Goal: Check status: Check status

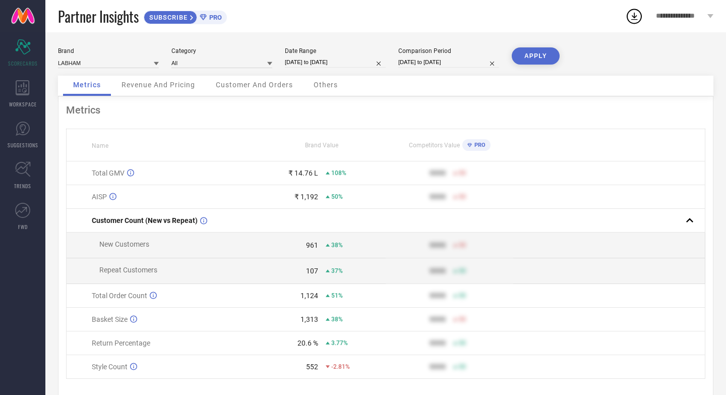
click at [364, 63] on input "[DATE] to [DATE]" at bounding box center [335, 62] width 101 height 11
select select "3"
select select "2025"
select select "4"
select select "2025"
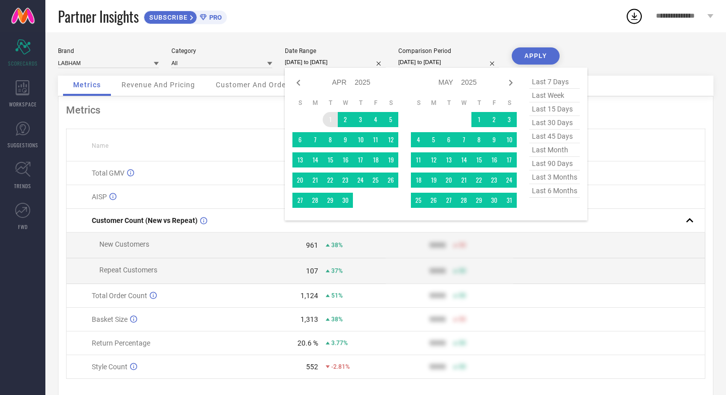
click at [329, 119] on td "1" at bounding box center [330, 119] width 15 height 15
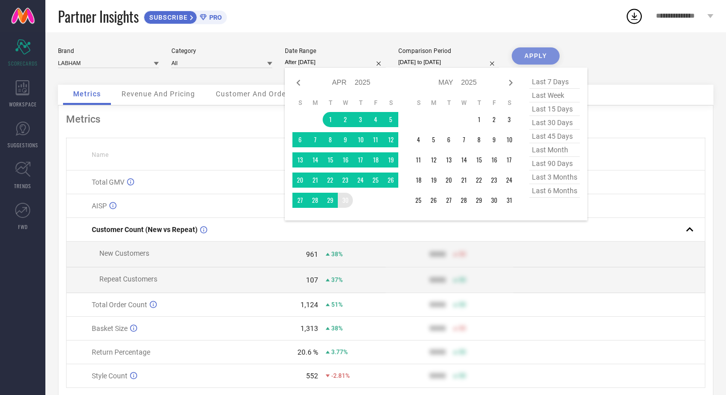
type input "[DATE] to [DATE]"
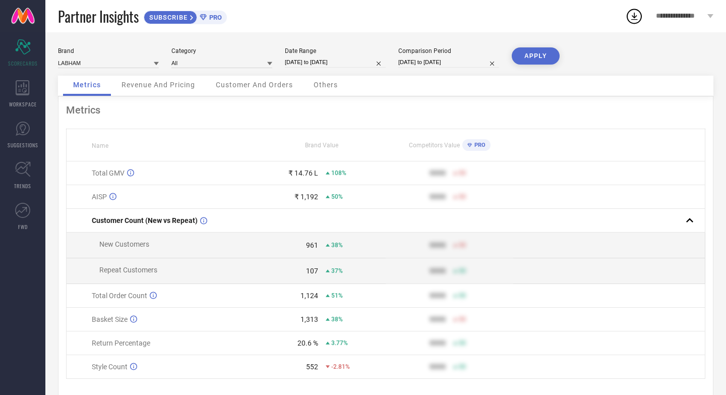
click at [541, 61] on button "APPLY" at bounding box center [536, 55] width 48 height 17
click at [363, 62] on input "[DATE] to [DATE]" at bounding box center [335, 62] width 101 height 11
select select "3"
select select "2025"
select select "4"
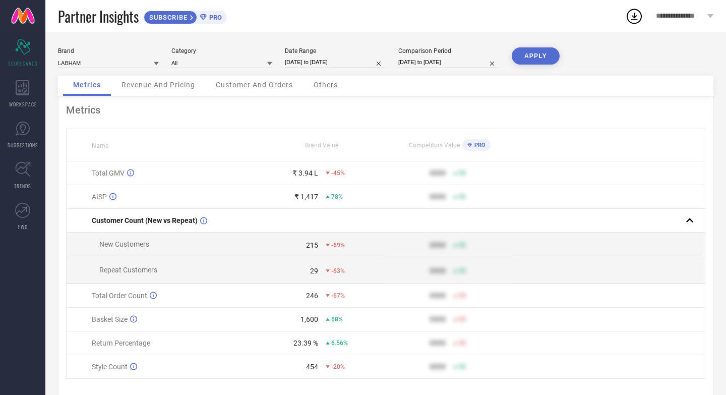
select select "2025"
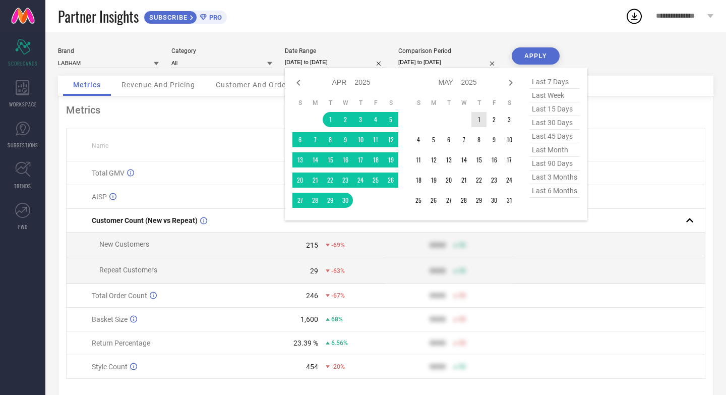
click at [474, 115] on td "1" at bounding box center [479, 119] width 15 height 15
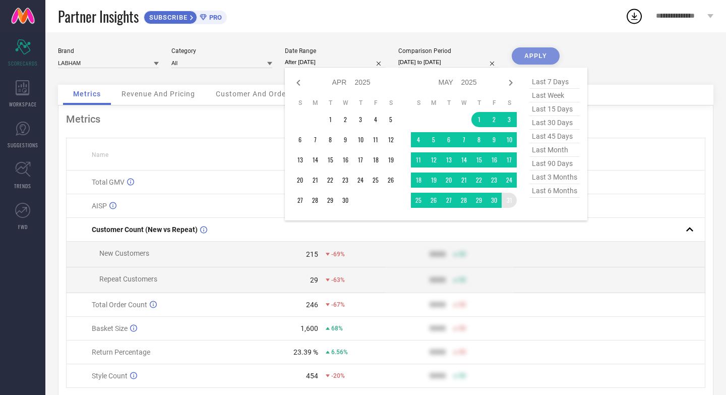
type input "[DATE] to [DATE]"
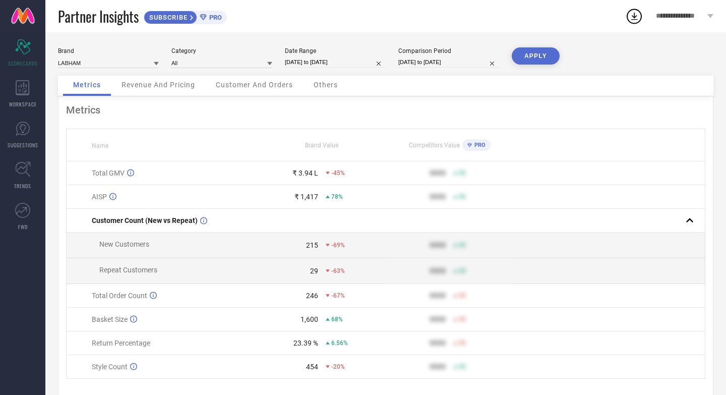
click at [547, 57] on button "APPLY" at bounding box center [536, 55] width 48 height 17
click at [366, 65] on input "[DATE] to [DATE]" at bounding box center [335, 62] width 101 height 11
select select "4"
select select "2025"
select select "5"
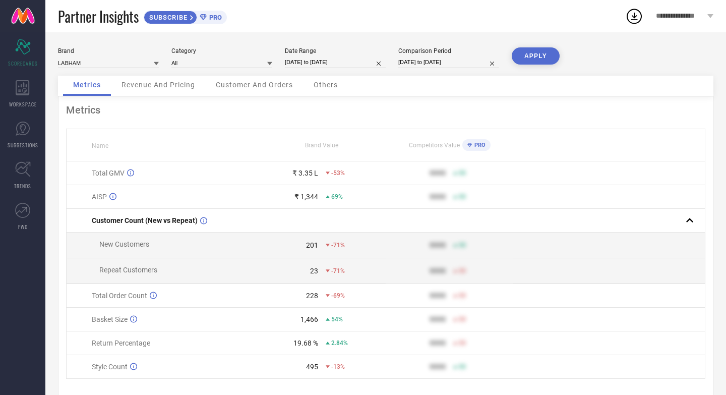
select select "2025"
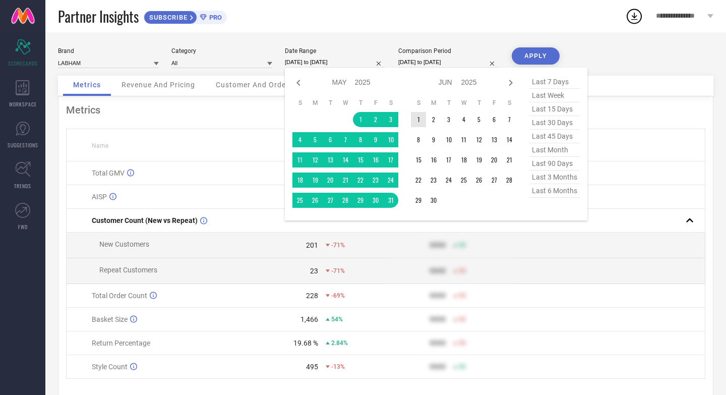
click at [422, 118] on td "1" at bounding box center [418, 119] width 15 height 15
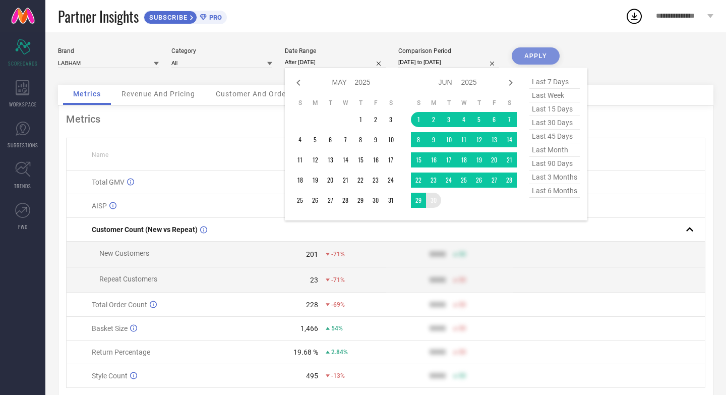
type input "[DATE] to [DATE]"
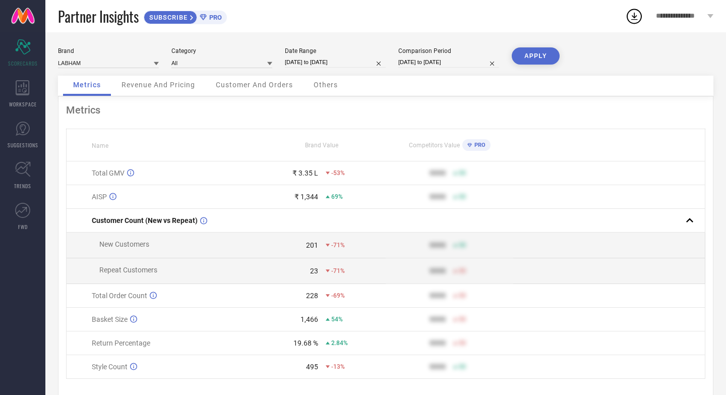
click at [547, 62] on button "APPLY" at bounding box center [536, 55] width 48 height 17
click at [366, 65] on input "[DATE] to [DATE]" at bounding box center [335, 62] width 101 height 11
select select "5"
select select "2025"
select select "6"
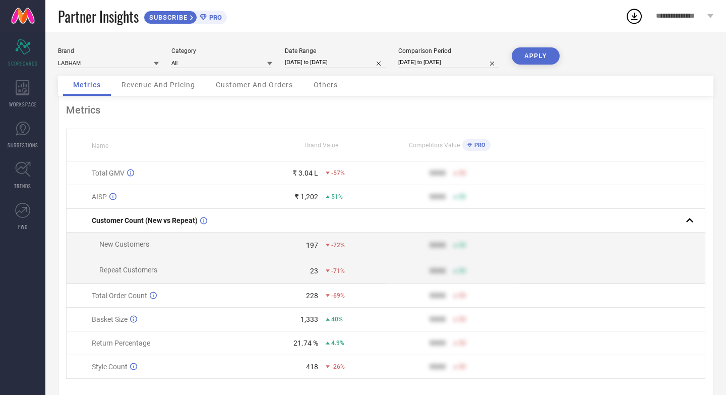
select select "2025"
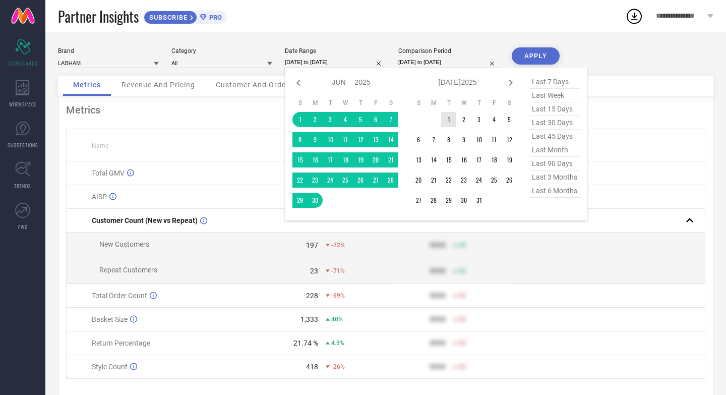
click at [445, 117] on td "1" at bounding box center [448, 119] width 15 height 15
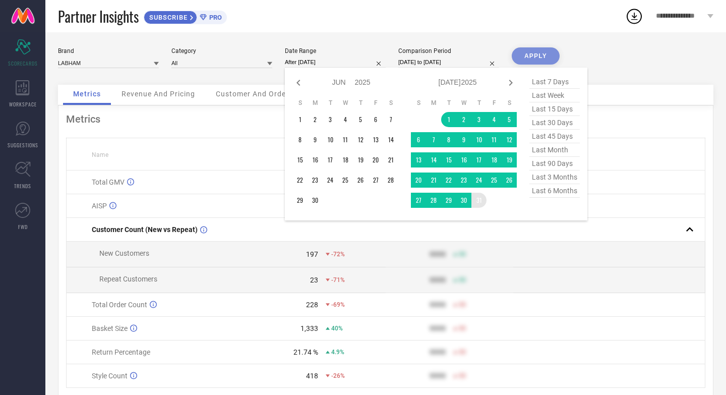
type input "[DATE] to [DATE]"
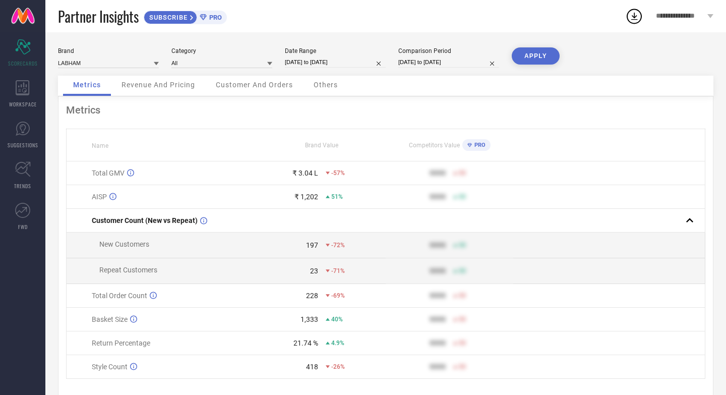
click at [539, 64] on button "APPLY" at bounding box center [536, 55] width 48 height 17
click at [363, 64] on input "[DATE] to [DATE]" at bounding box center [335, 62] width 101 height 11
select select "6"
select select "2025"
select select "7"
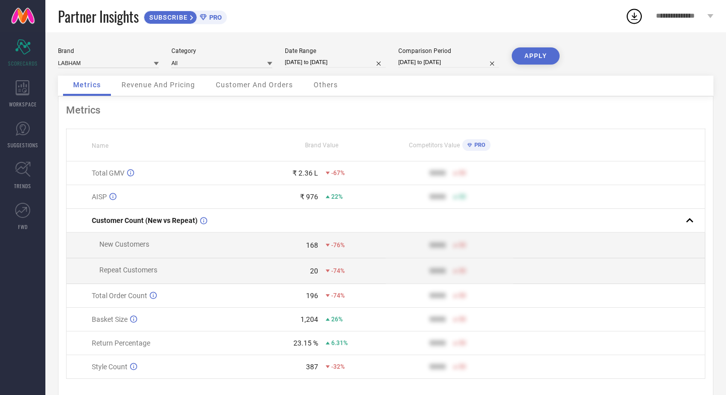
select select "2025"
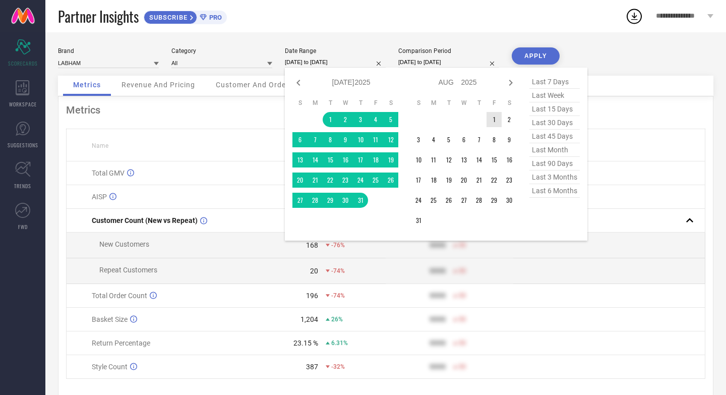
click at [495, 126] on td "1" at bounding box center [494, 119] width 15 height 15
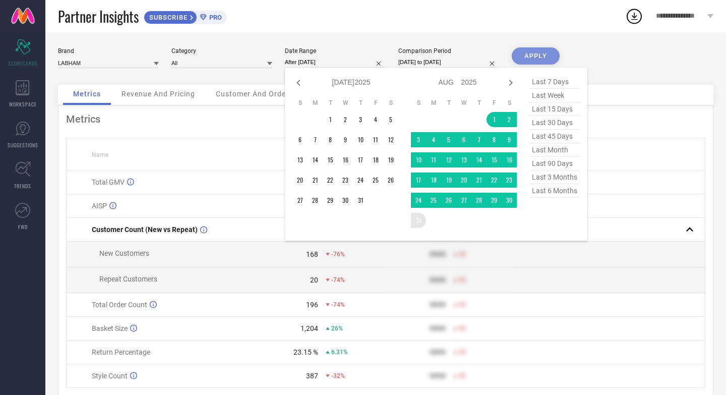
type input "[DATE] to [DATE]"
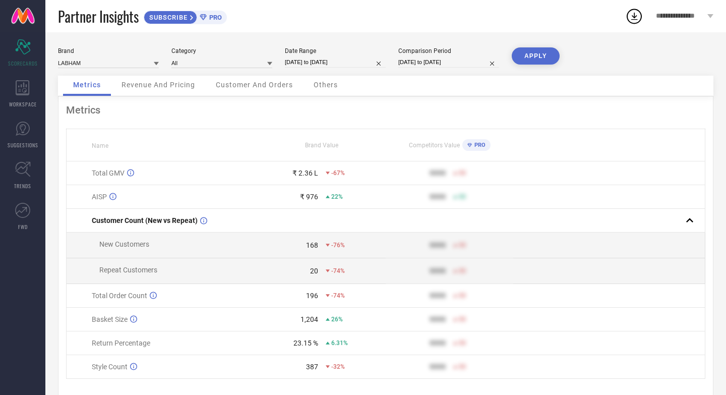
click at [532, 57] on button "APPLY" at bounding box center [536, 55] width 48 height 17
click at [363, 62] on input "[DATE] to [DATE]" at bounding box center [335, 62] width 101 height 11
select select "7"
select select "2025"
select select "8"
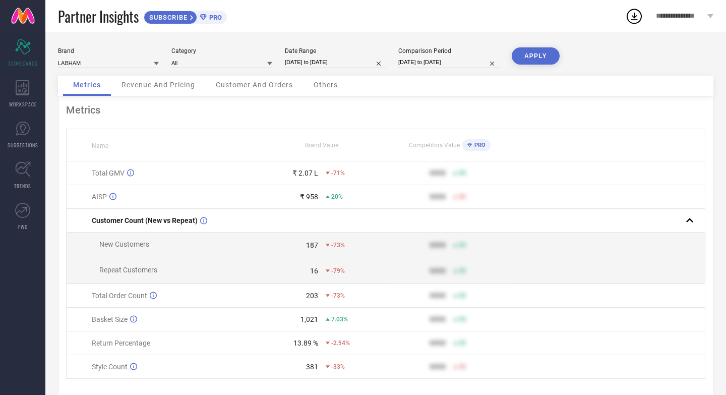
select select "2025"
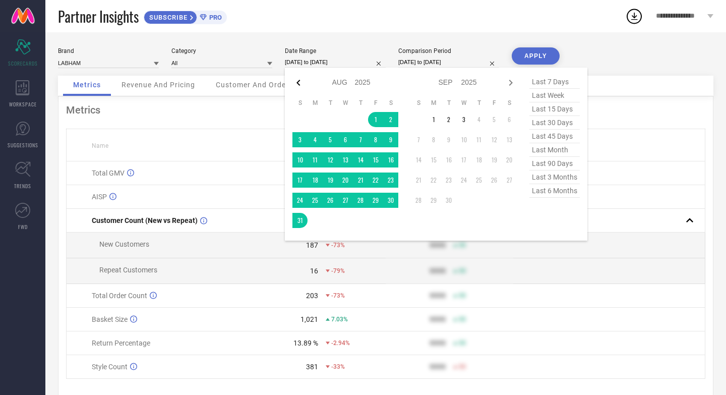
click at [296, 80] on icon at bounding box center [299, 83] width 12 height 12
select select "6"
select select "2025"
select select "7"
select select "2025"
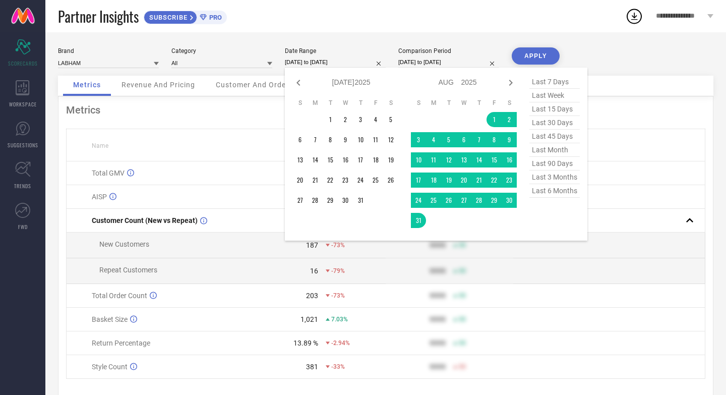
click at [296, 80] on icon at bounding box center [299, 83] width 12 height 12
select select "5"
select select "2025"
select select "6"
select select "2025"
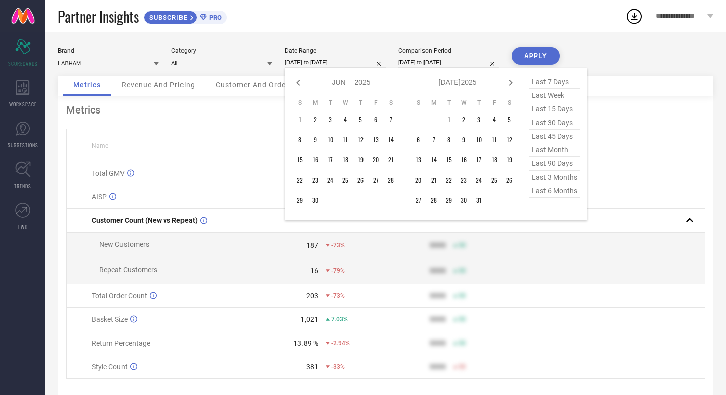
click at [296, 80] on icon at bounding box center [299, 83] width 12 height 12
select select "4"
select select "2025"
select select "5"
select select "2025"
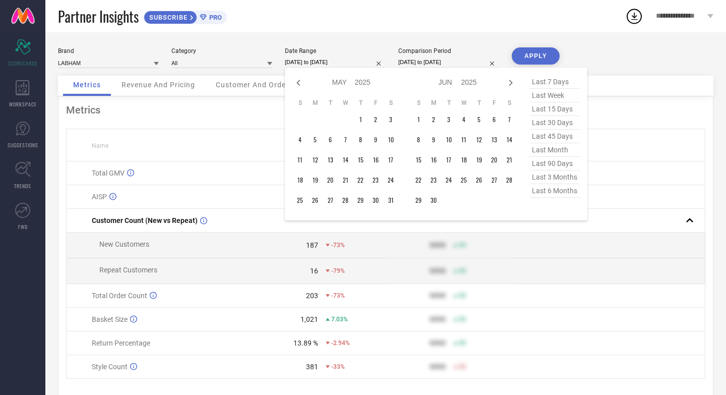
click at [296, 80] on icon at bounding box center [299, 83] width 12 height 12
select select "3"
select select "2025"
select select "4"
select select "2025"
